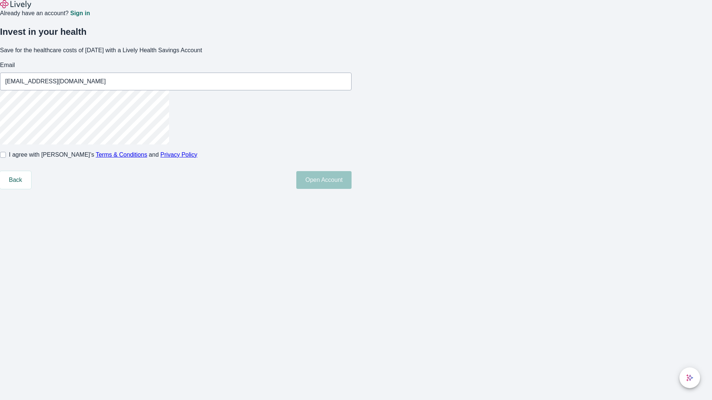
click at [6, 158] on input "I agree with Lively’s Terms & Conditions and Privacy Policy" at bounding box center [3, 155] width 6 height 6
checkbox input "true"
click at [351, 189] on button "Open Account" at bounding box center [323, 180] width 55 height 18
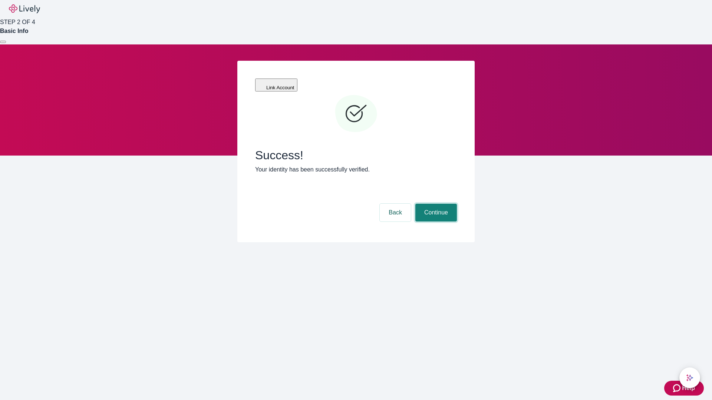
click at [435, 204] on button "Continue" at bounding box center [436, 213] width 42 height 18
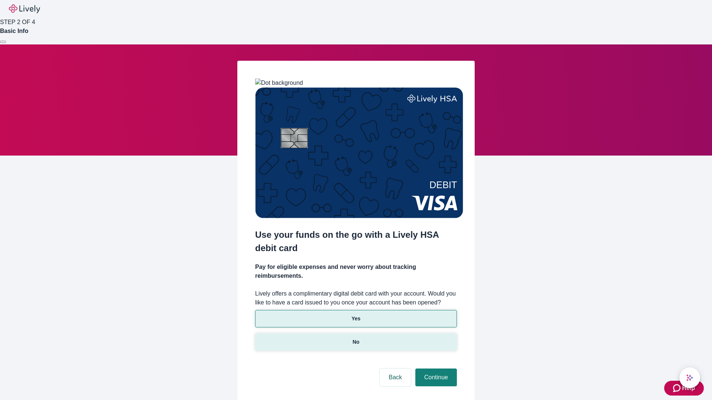
click at [356, 339] on p "No" at bounding box center [356, 343] width 7 height 8
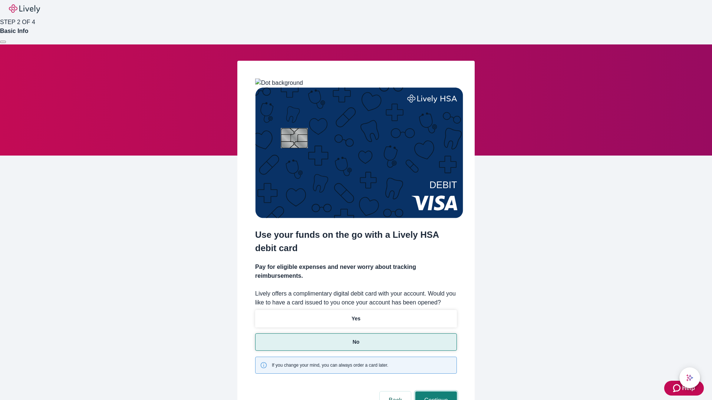
click at [435, 392] on button "Continue" at bounding box center [436, 401] width 42 height 18
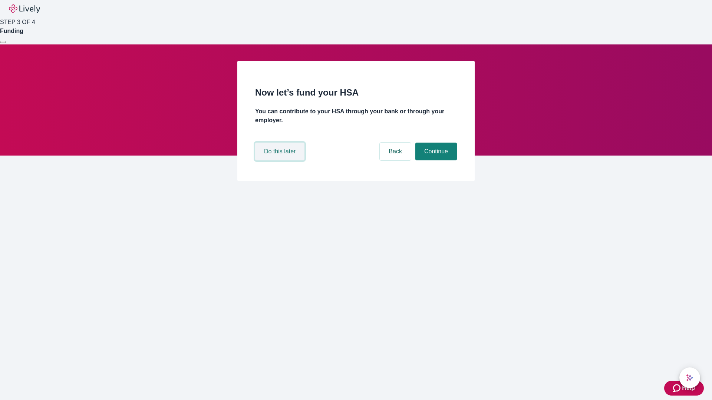
click at [281, 161] on button "Do this later" at bounding box center [279, 152] width 49 height 18
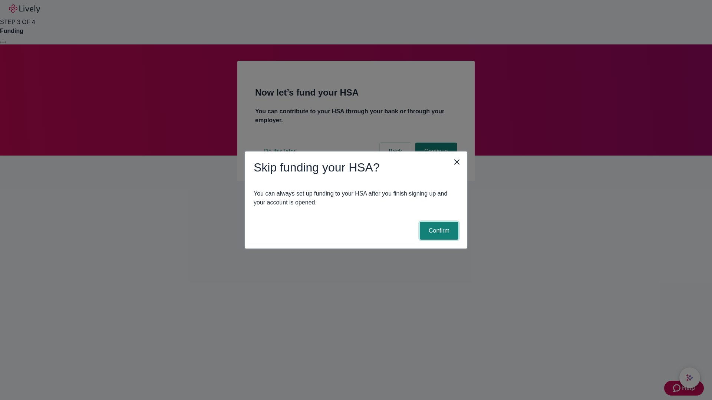
click at [438, 231] on button "Confirm" at bounding box center [439, 231] width 39 height 18
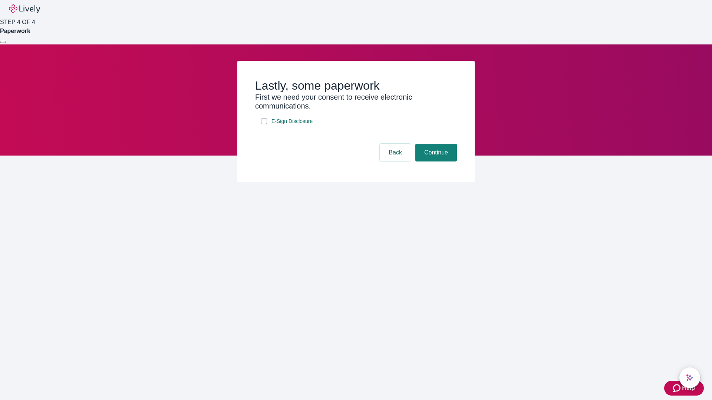
click at [264, 124] on input "E-Sign Disclosure" at bounding box center [264, 121] width 6 height 6
checkbox input "true"
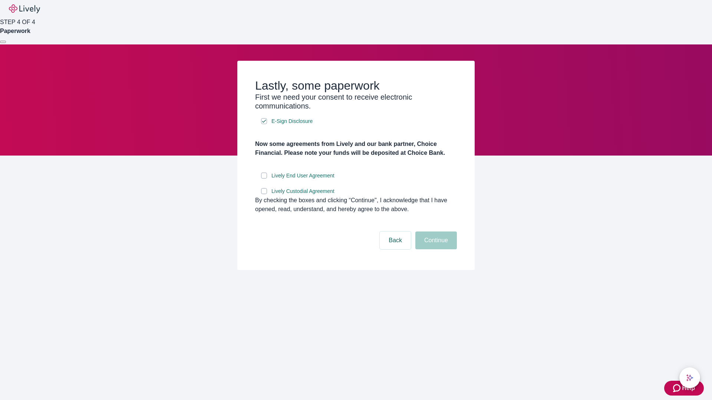
click at [264, 179] on input "Lively End User Agreement" at bounding box center [264, 176] width 6 height 6
checkbox input "true"
click at [264, 194] on input "Lively Custodial Agreement" at bounding box center [264, 191] width 6 height 6
checkbox input "true"
click at [435, 250] on button "Continue" at bounding box center [436, 241] width 42 height 18
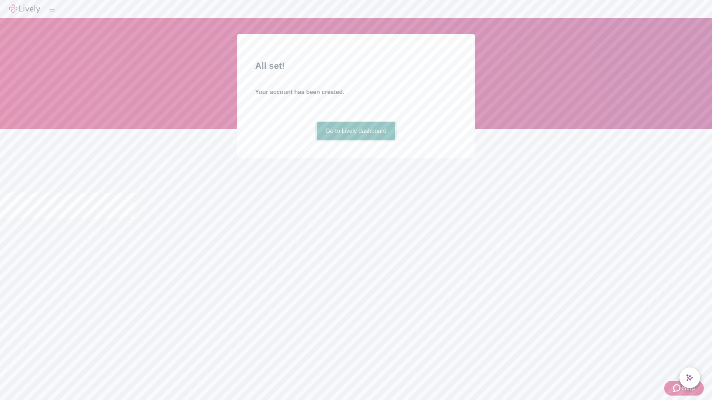
click at [356, 140] on link "Go to Lively dashboard" at bounding box center [356, 131] width 79 height 18
